Goal: Task Accomplishment & Management: Complete application form

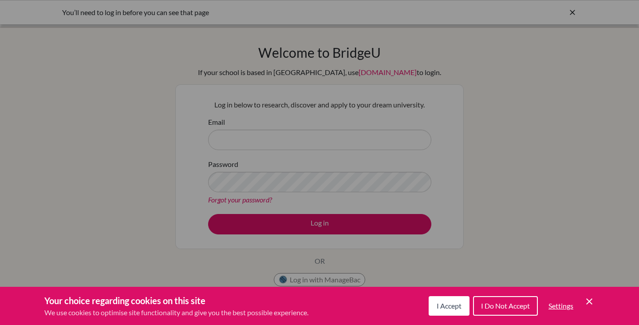
click at [587, 299] on icon "Save and close" at bounding box center [589, 301] width 6 height 6
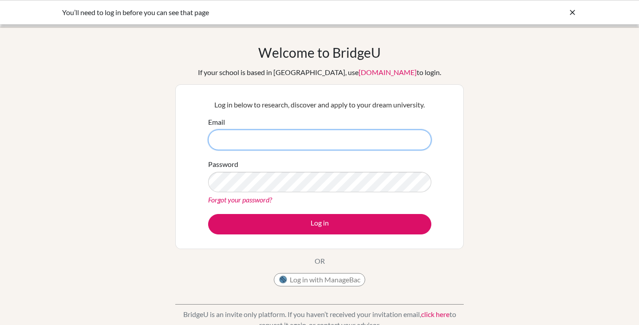
click at [283, 133] on input "Email" at bounding box center [319, 139] width 223 height 20
type input "deyssm@marist.ac.jp"
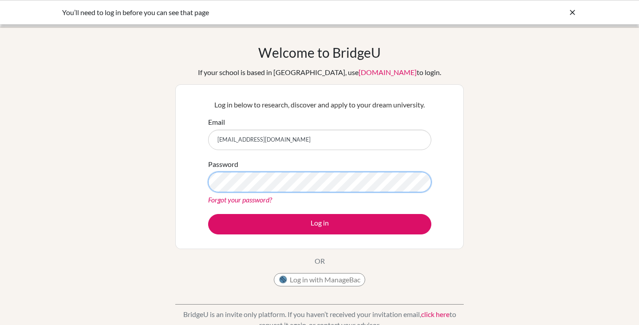
click at [208, 214] on button "Log in" at bounding box center [319, 224] width 223 height 20
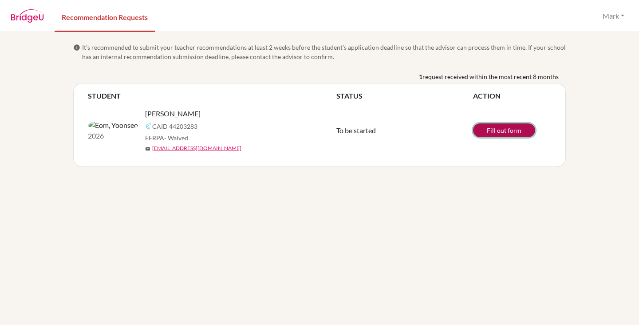
click at [490, 130] on link "Fill out form" at bounding box center [504, 130] width 62 height 14
click at [453, 229] on div "info It’s recommended to submit your teacher recommendations at least 2 weeks b…" at bounding box center [319, 178] width 639 height 293
click at [504, 133] on link "Fill out form" at bounding box center [504, 130] width 62 height 14
click at [492, 130] on link "Fill out form" at bounding box center [504, 130] width 62 height 14
click at [412, 236] on div "info It’s recommended to submit your teacher recommendations at least 2 weeks b…" at bounding box center [319, 178] width 639 height 293
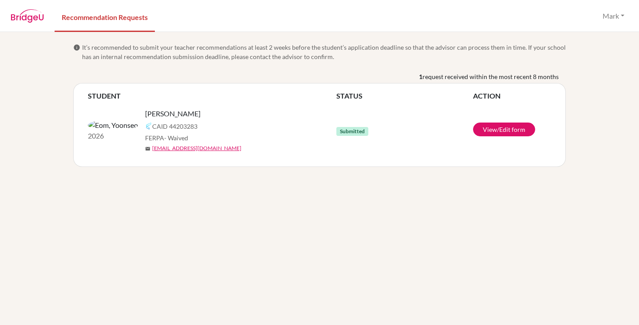
click at [429, 203] on div "info It’s recommended to submit your teacher recommendations at least 2 weeks b…" at bounding box center [319, 178] width 639 height 293
